Goal: Transaction & Acquisition: Purchase product/service

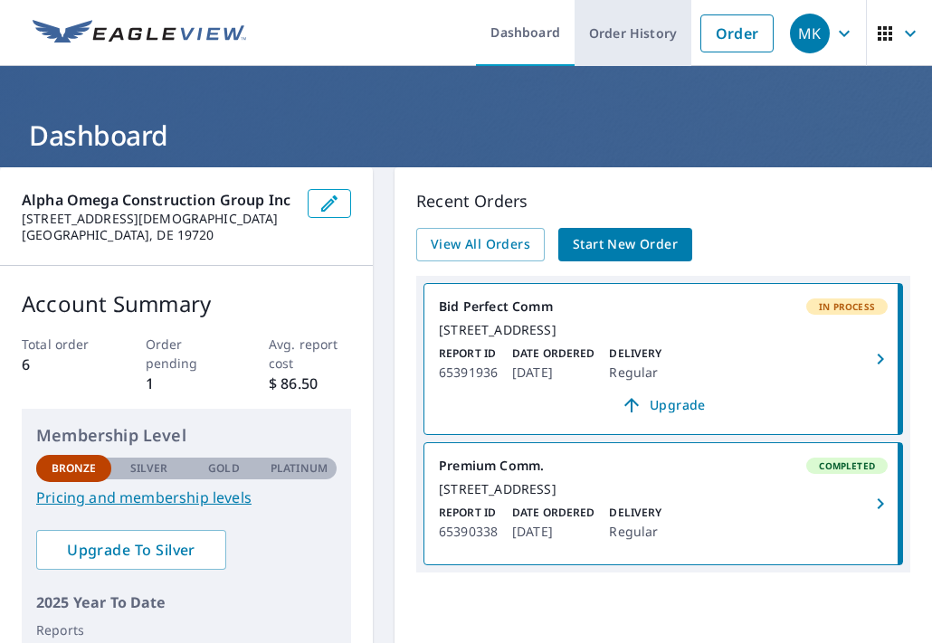
click at [641, 34] on link "Order History" at bounding box center [633, 33] width 117 height 66
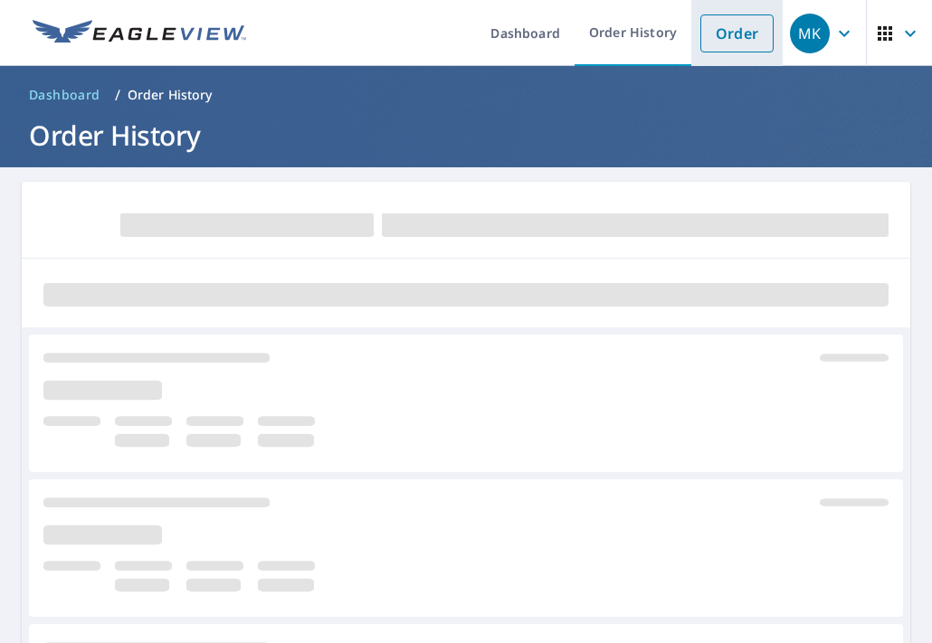
click at [733, 24] on link "Order" at bounding box center [736, 33] width 73 height 38
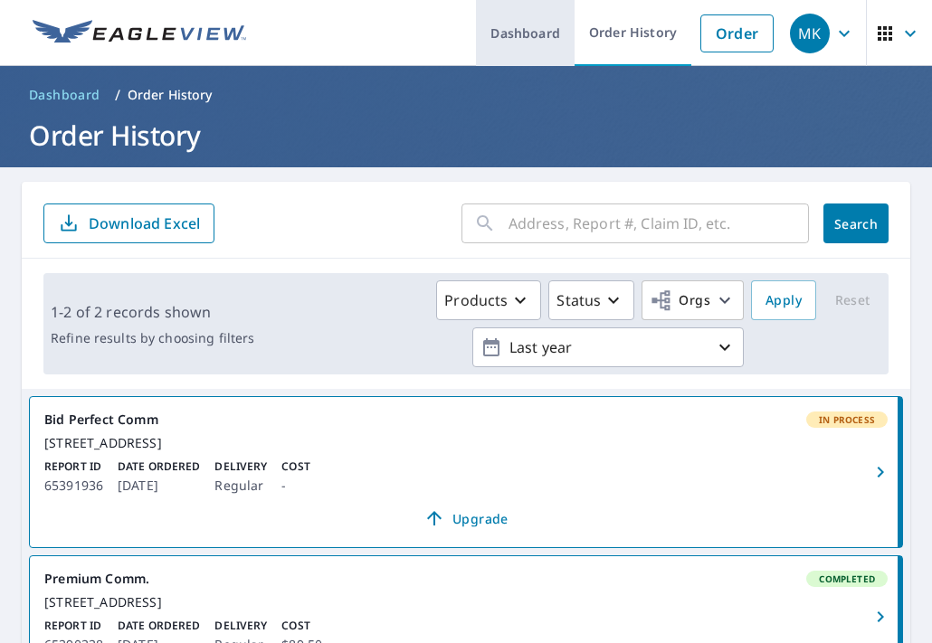
click at [539, 32] on link "Dashboard" at bounding box center [525, 33] width 99 height 66
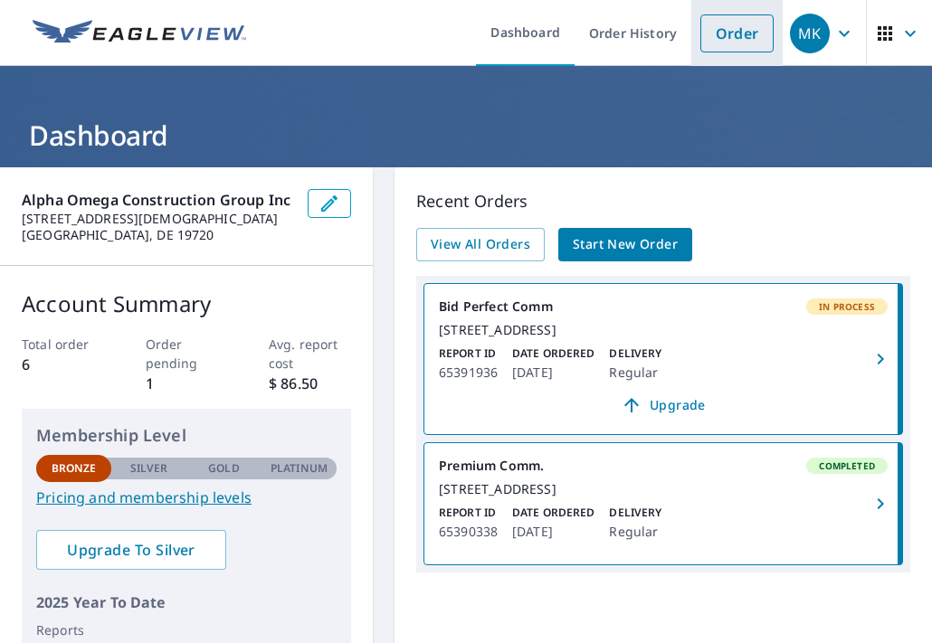
click at [706, 40] on link "Order" at bounding box center [736, 33] width 73 height 38
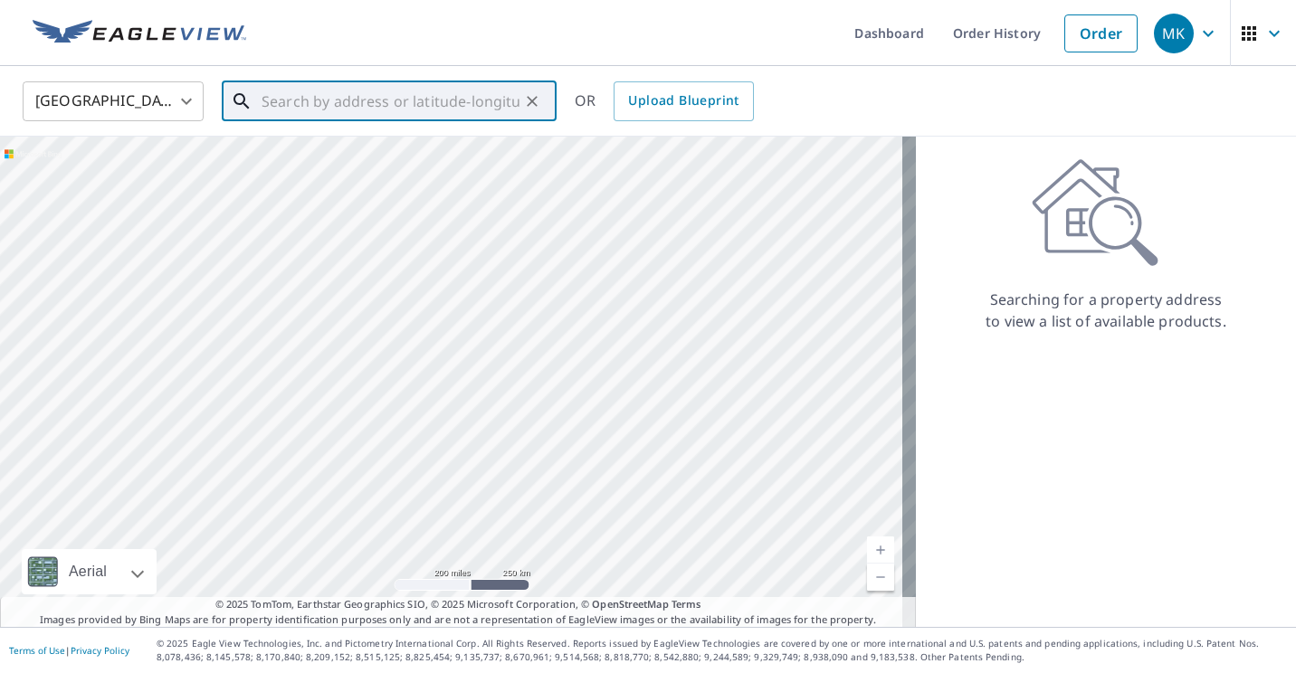
click at [445, 100] on input "text" at bounding box center [391, 101] width 258 height 51
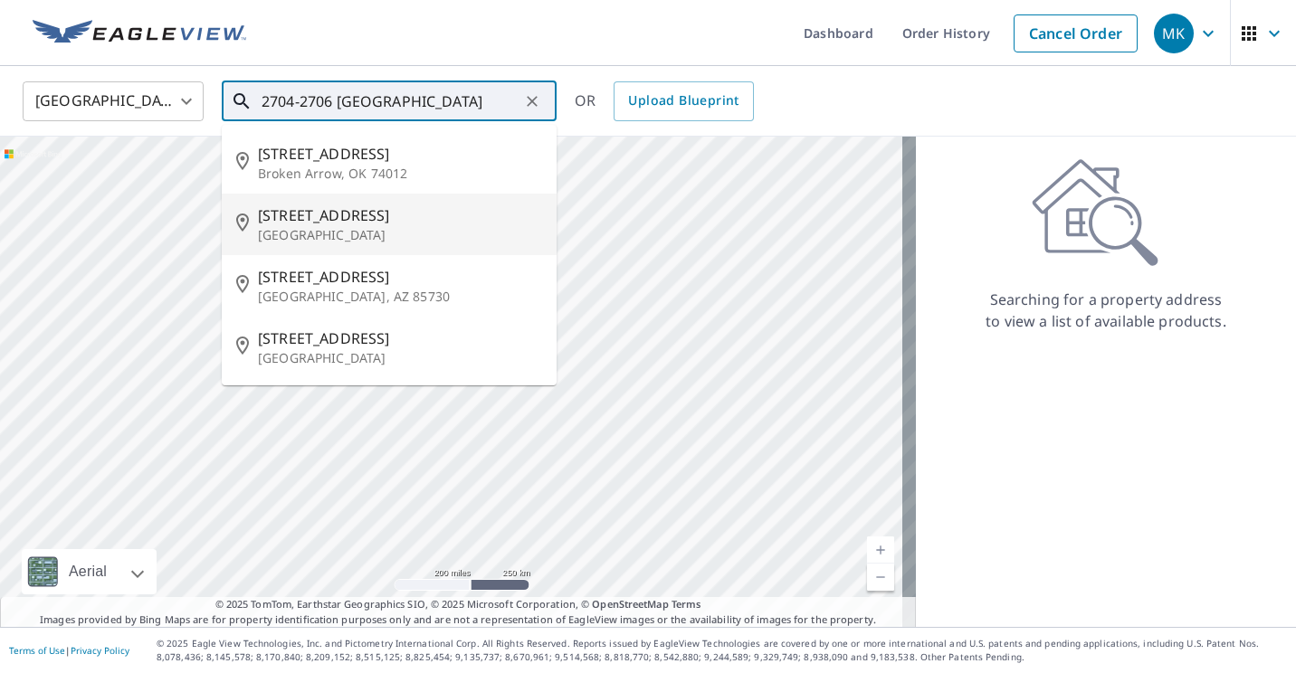
click at [358, 217] on span "[STREET_ADDRESS]" at bounding box center [400, 216] width 284 height 22
type input "[STREET_ADDRESS]"
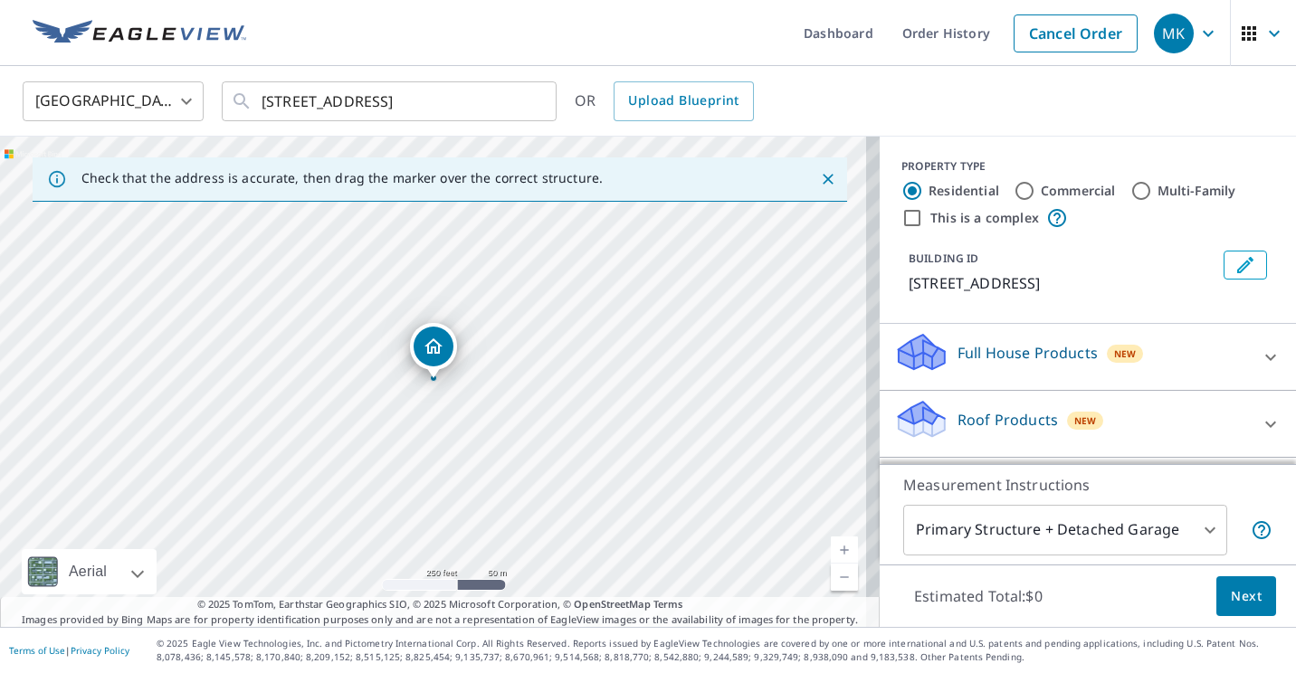
click at [423, 382] on div "[STREET_ADDRESS]" at bounding box center [440, 382] width 880 height 490
click at [831, 550] on link "Current Level 17, Zoom In" at bounding box center [844, 550] width 27 height 27
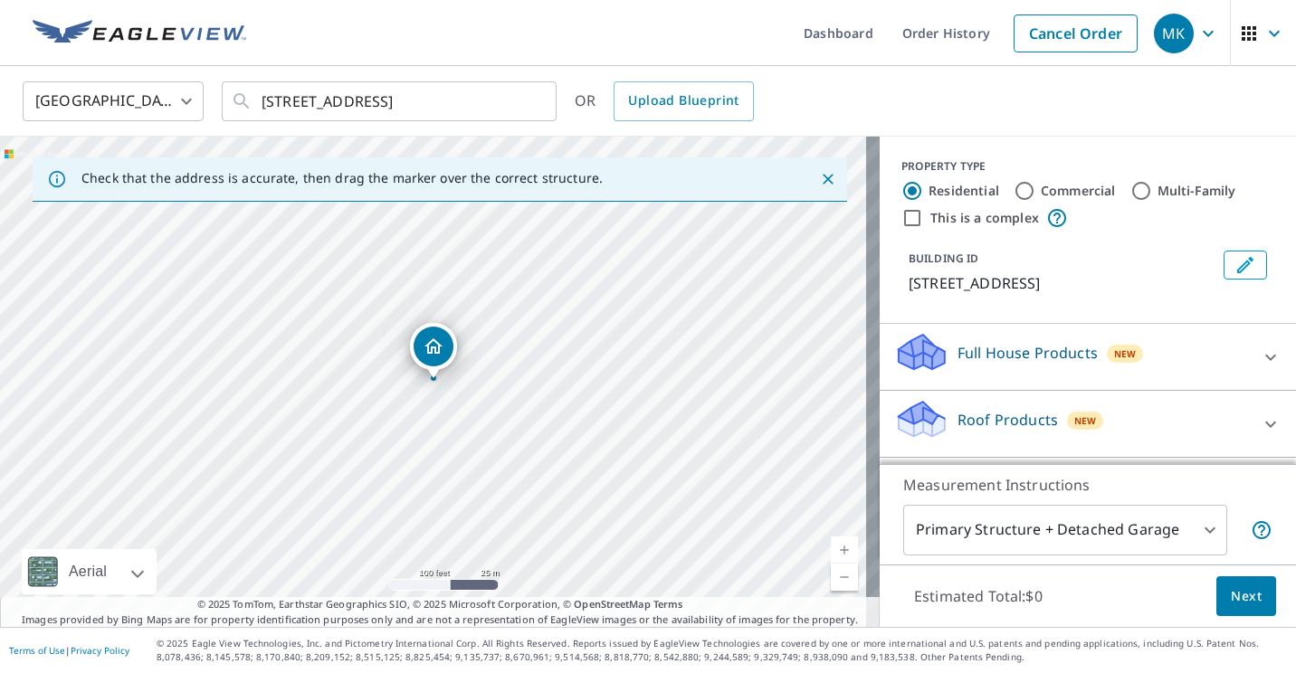
click at [831, 550] on link "Current Level 18, Zoom In" at bounding box center [844, 550] width 27 height 27
click at [831, 550] on link "Current Level 19, Zoom In" at bounding box center [844, 550] width 27 height 27
drag, startPoint x: 435, startPoint y: 347, endPoint x: 349, endPoint y: 382, distance: 92.6
click at [931, 192] on input "Commercial" at bounding box center [1024, 191] width 22 height 22
radio input "true"
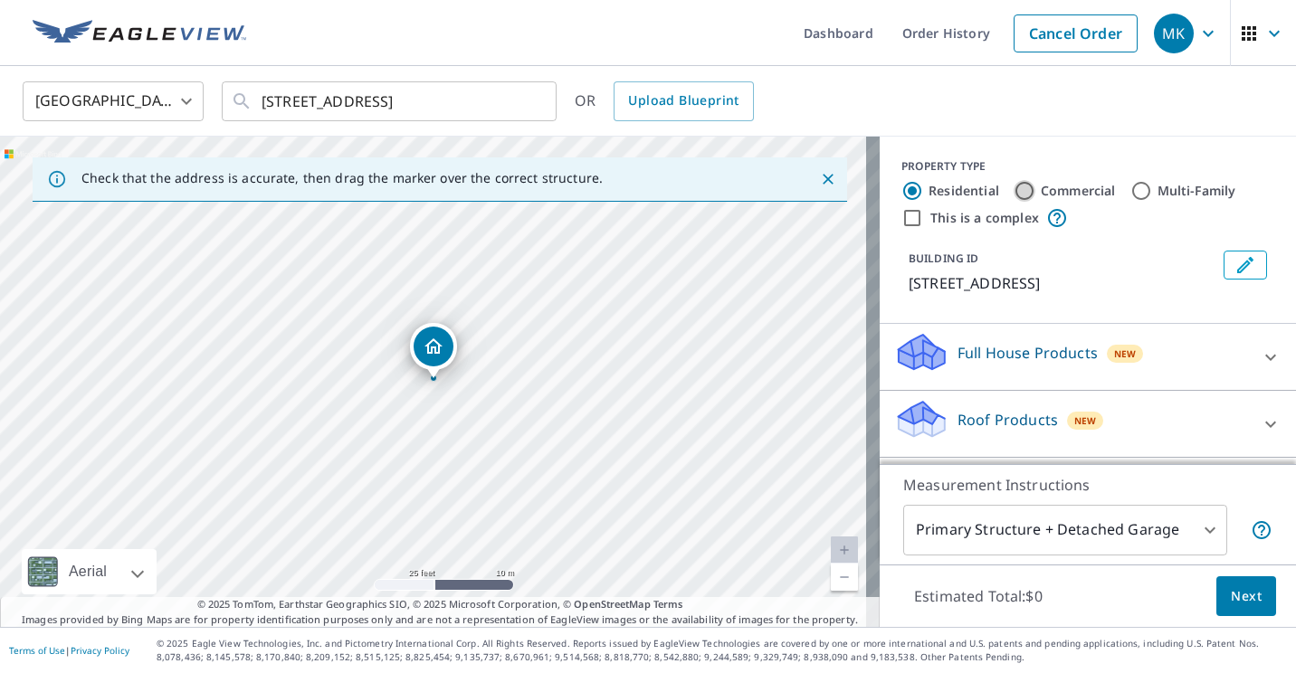
type input "4"
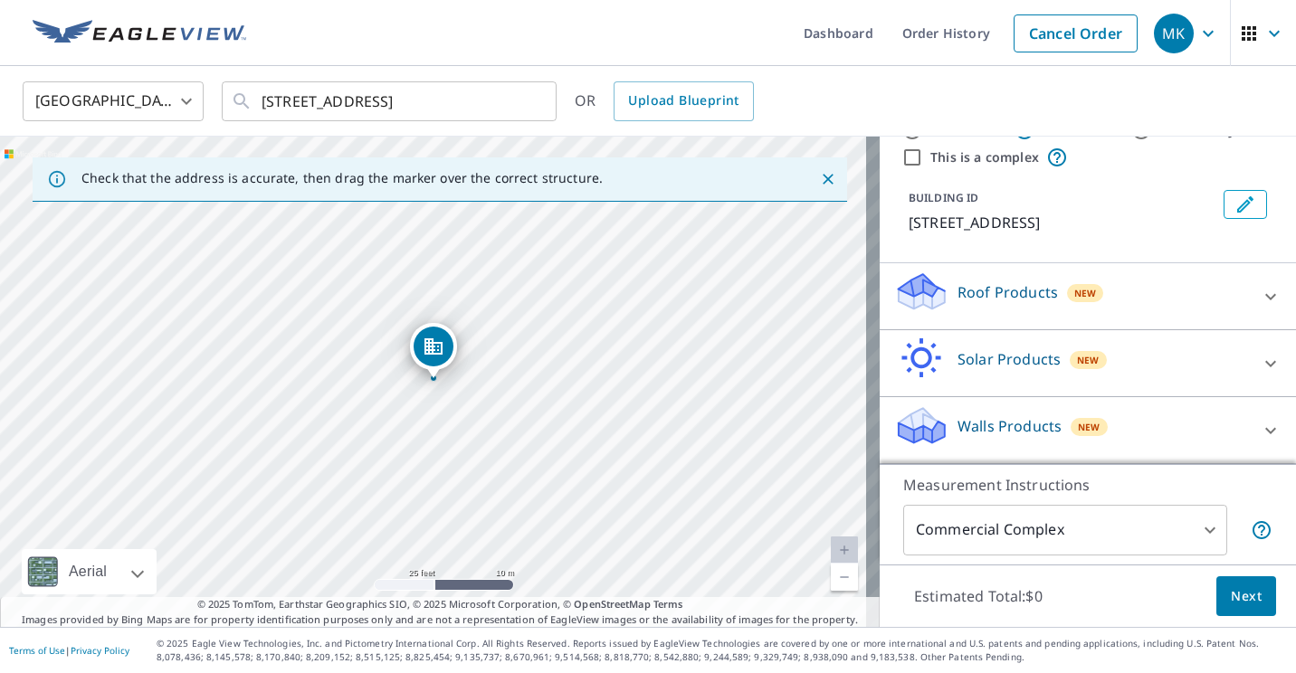
scroll to position [61, 0]
click at [931, 303] on icon at bounding box center [1271, 297] width 22 height 22
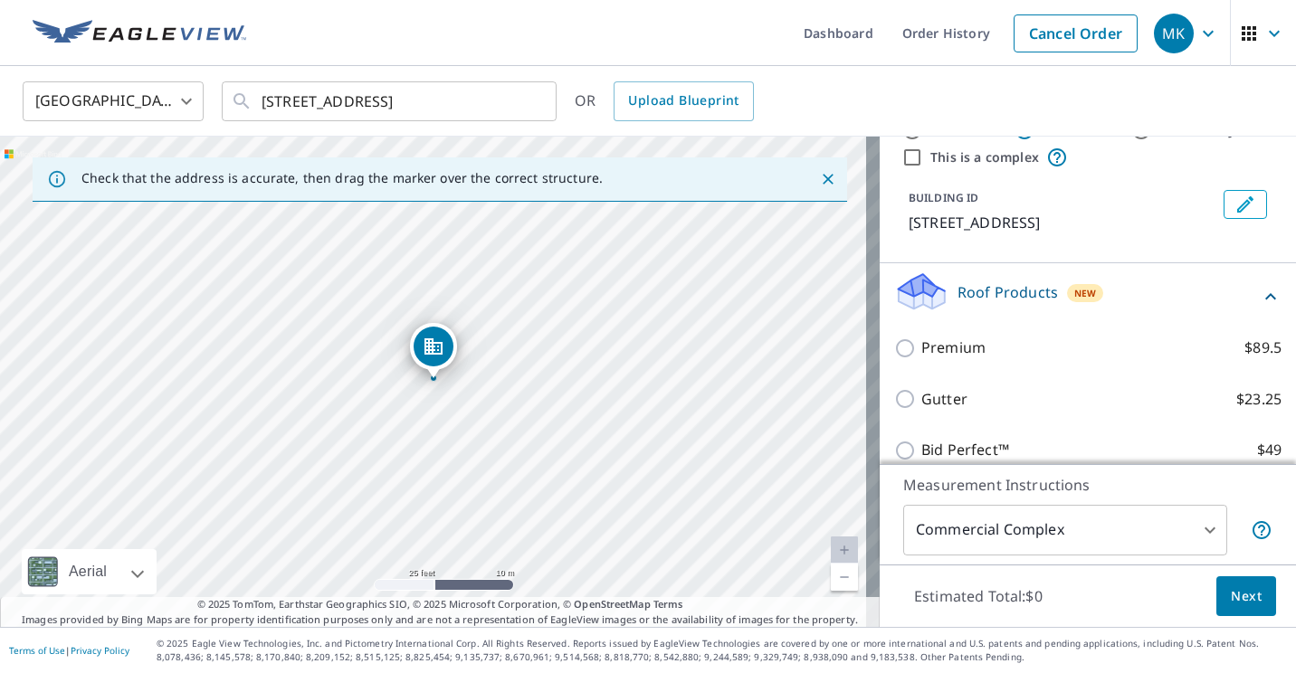
scroll to position [216, 0]
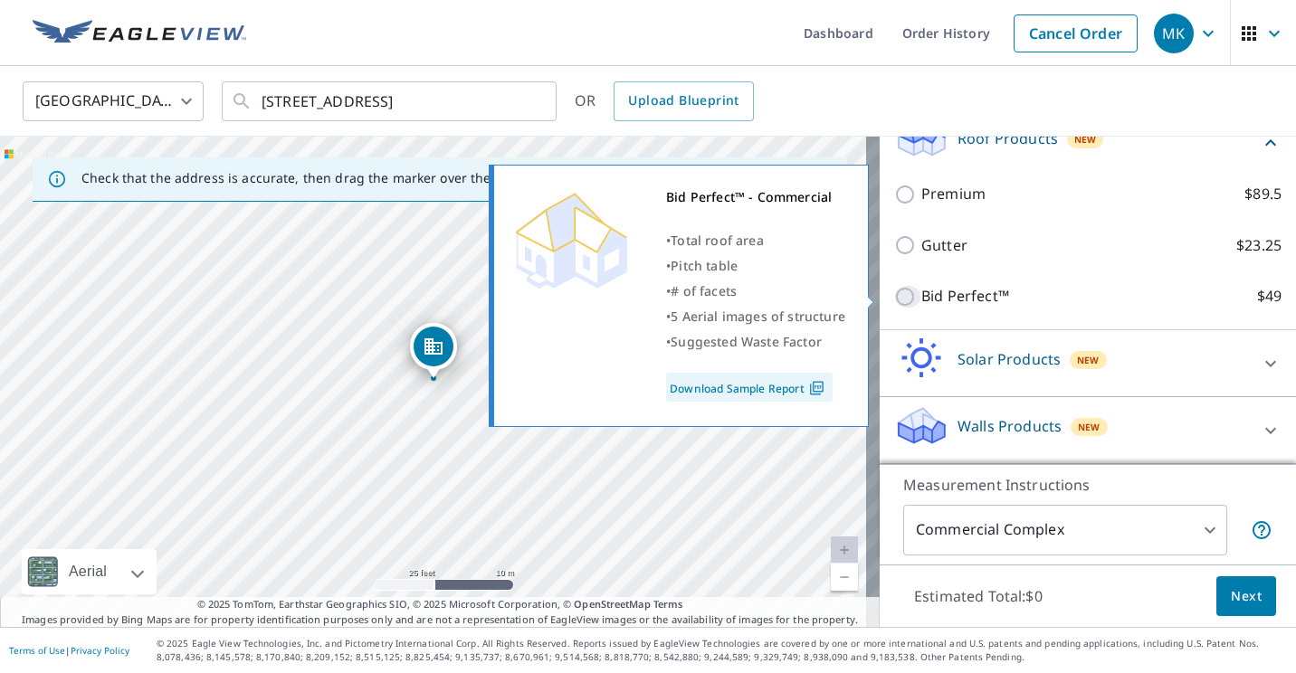
click at [896, 298] on input "Bid Perfect™ $49" at bounding box center [907, 297] width 27 height 22
checkbox input "true"
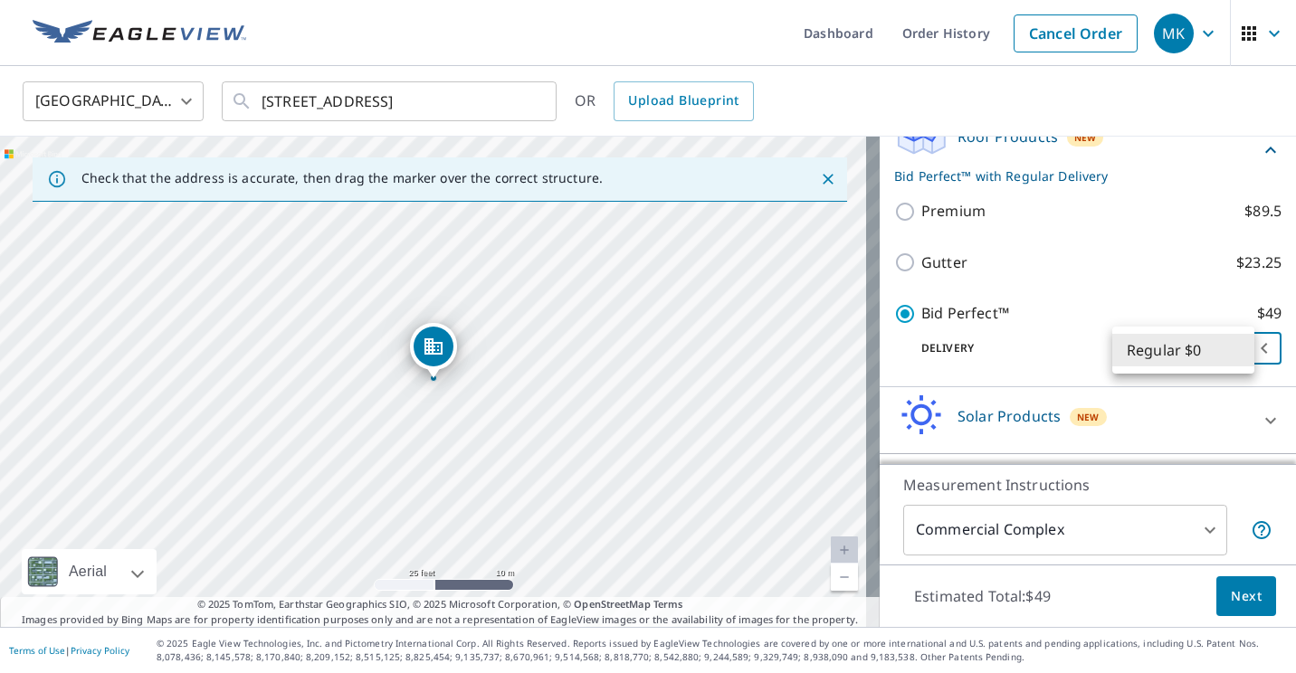
click at [931, 343] on body "MK MK Dashboard Order History Cancel Order MK [GEOGRAPHIC_DATA] US ​ [STREET_AD…" at bounding box center [648, 336] width 1296 height 673
click at [931, 376] on div at bounding box center [648, 336] width 1296 height 673
click at [931, 594] on span "Next" at bounding box center [1246, 596] width 31 height 23
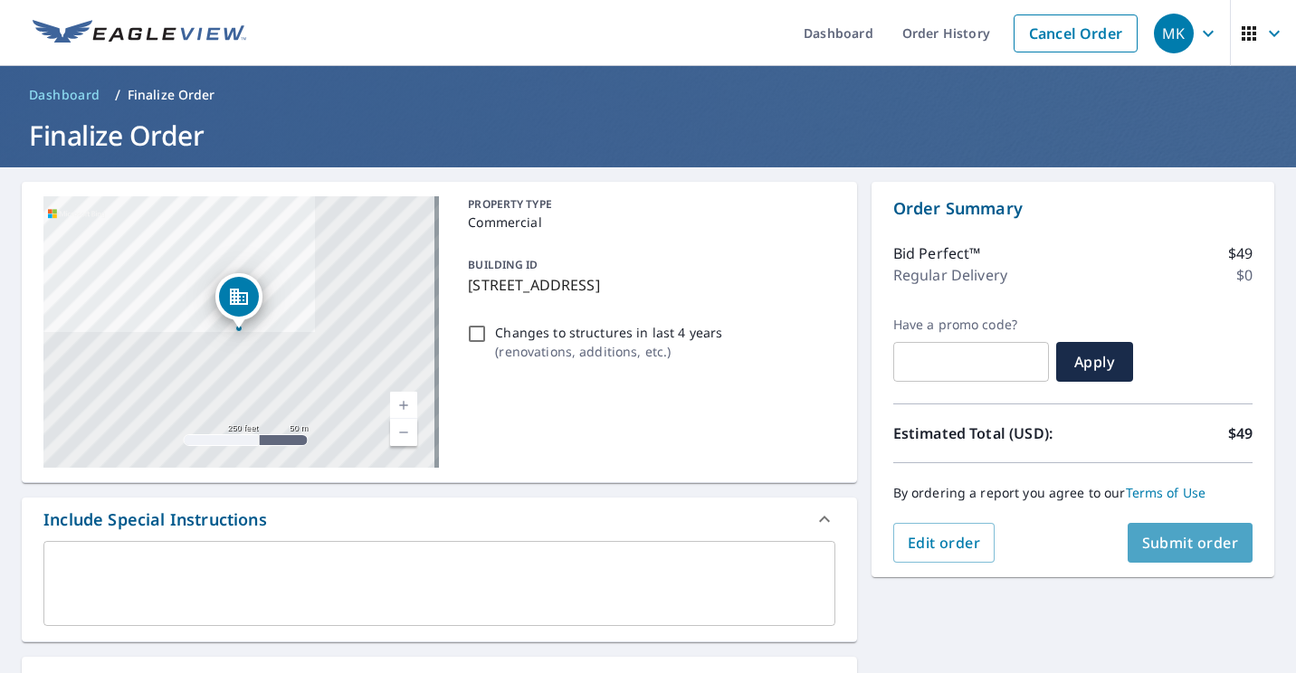
click at [931, 537] on span "Submit order" at bounding box center [1190, 543] width 97 height 20
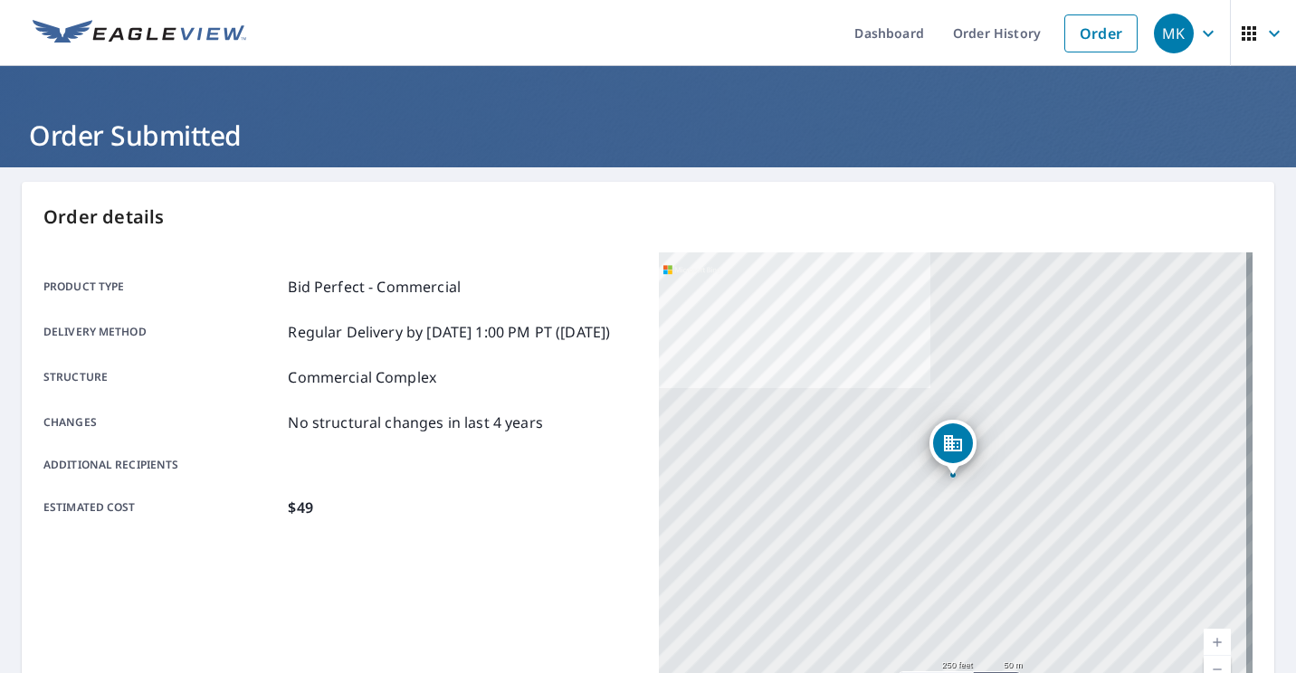
scroll to position [391, 0]
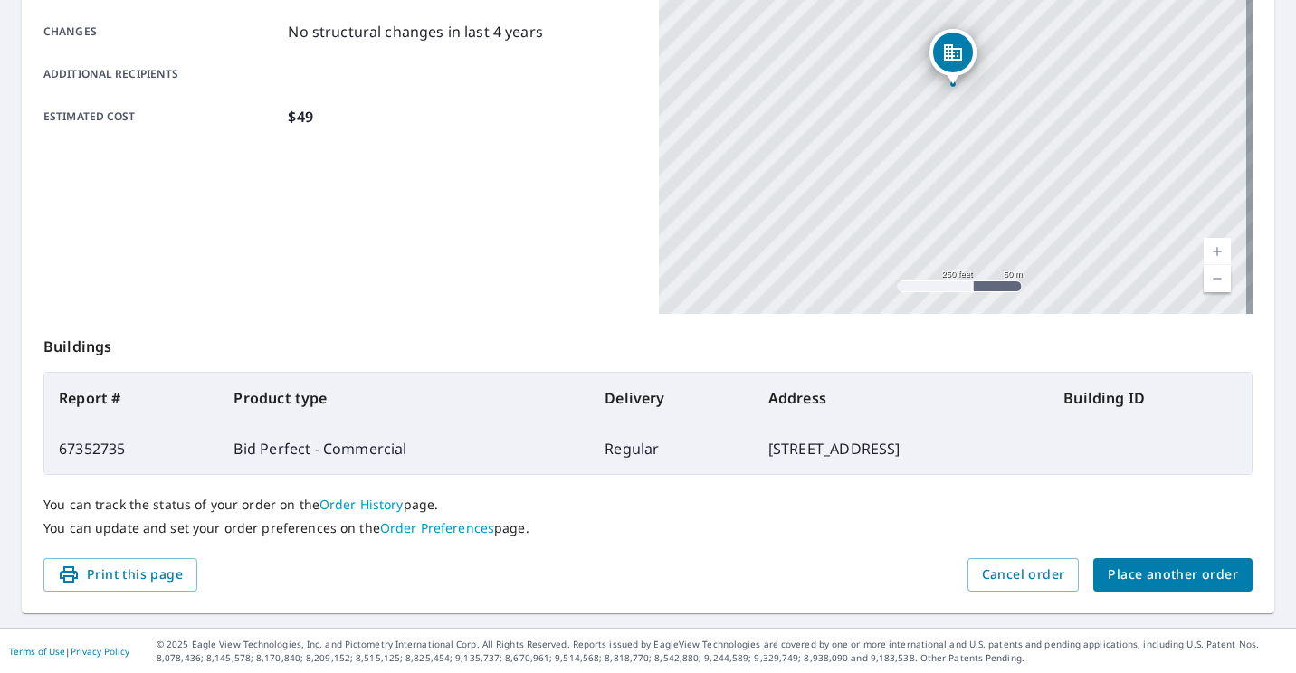
click at [847, 583] on div "Print this page Cancel order Place another order" at bounding box center [647, 574] width 1209 height 33
click at [931, 248] on link "Current Level 17, Zoom In" at bounding box center [1216, 251] width 27 height 27
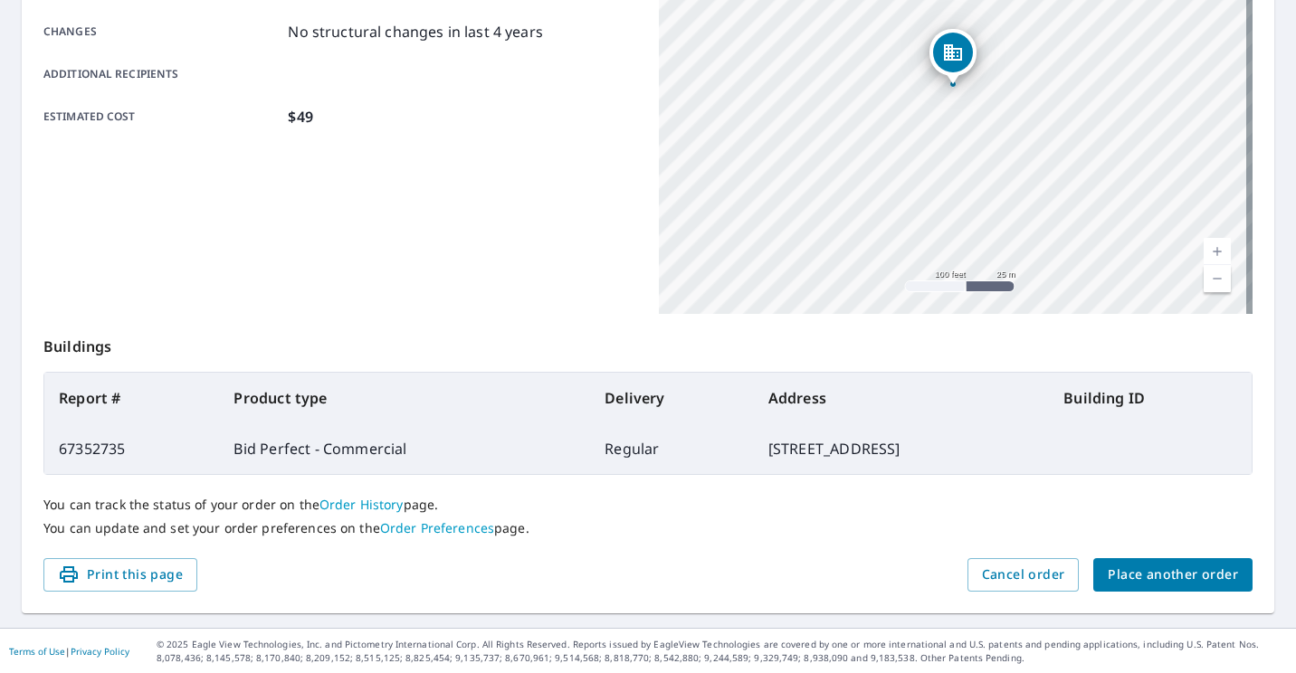
click at [931, 248] on link "Current Level 18, Zoom In" at bounding box center [1216, 251] width 27 height 27
click at [931, 248] on link "Current Level 19, Zoom In" at bounding box center [1216, 251] width 27 height 27
click at [931, 248] on link "Current Level 20, Zoom In Disabled" at bounding box center [1216, 251] width 27 height 27
